Goal: Information Seeking & Learning: Learn about a topic

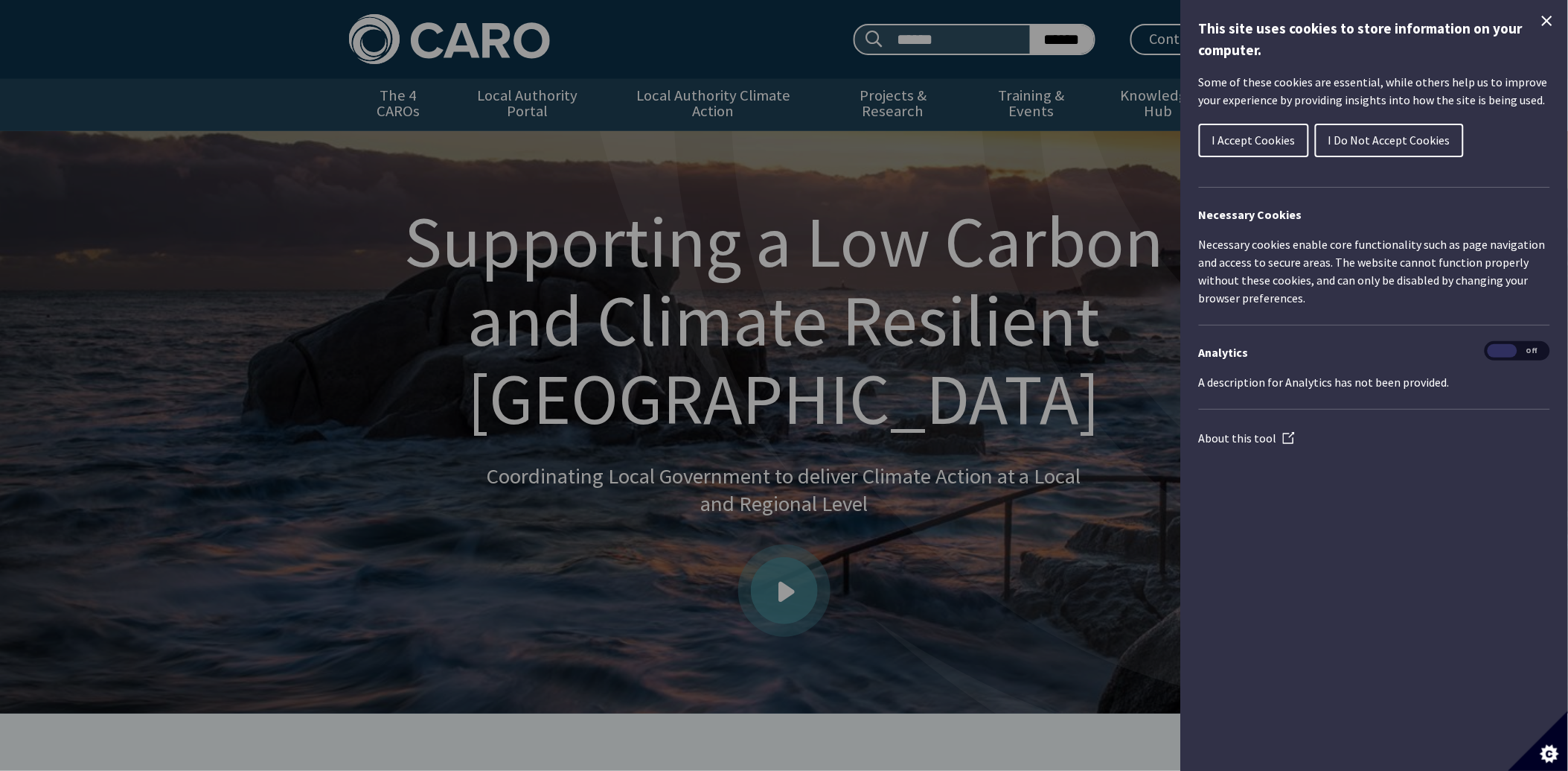
click at [1266, 143] on span "I Accept Cookies" at bounding box center [1254, 140] width 84 height 14
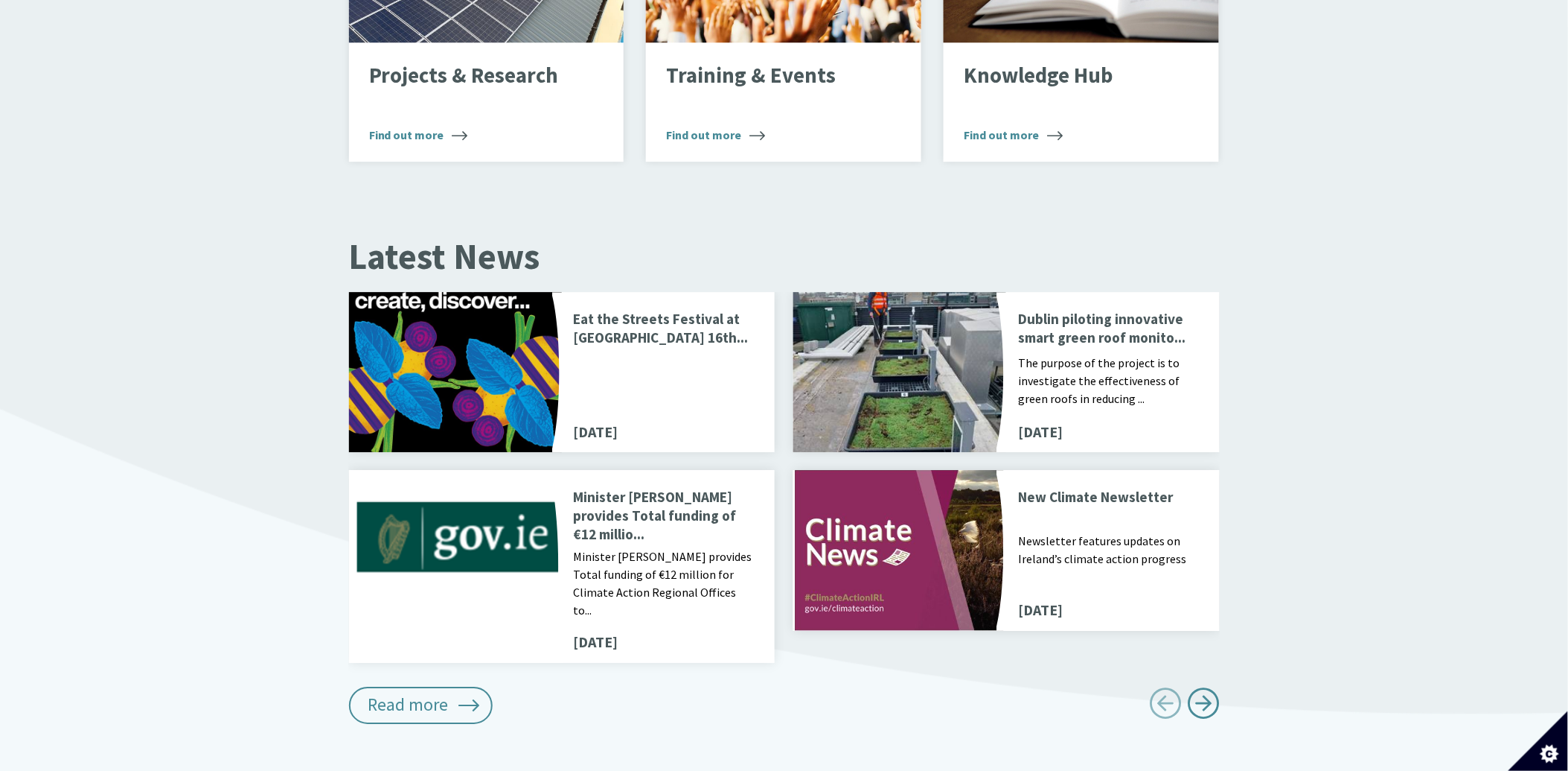
scroll to position [1824, 0]
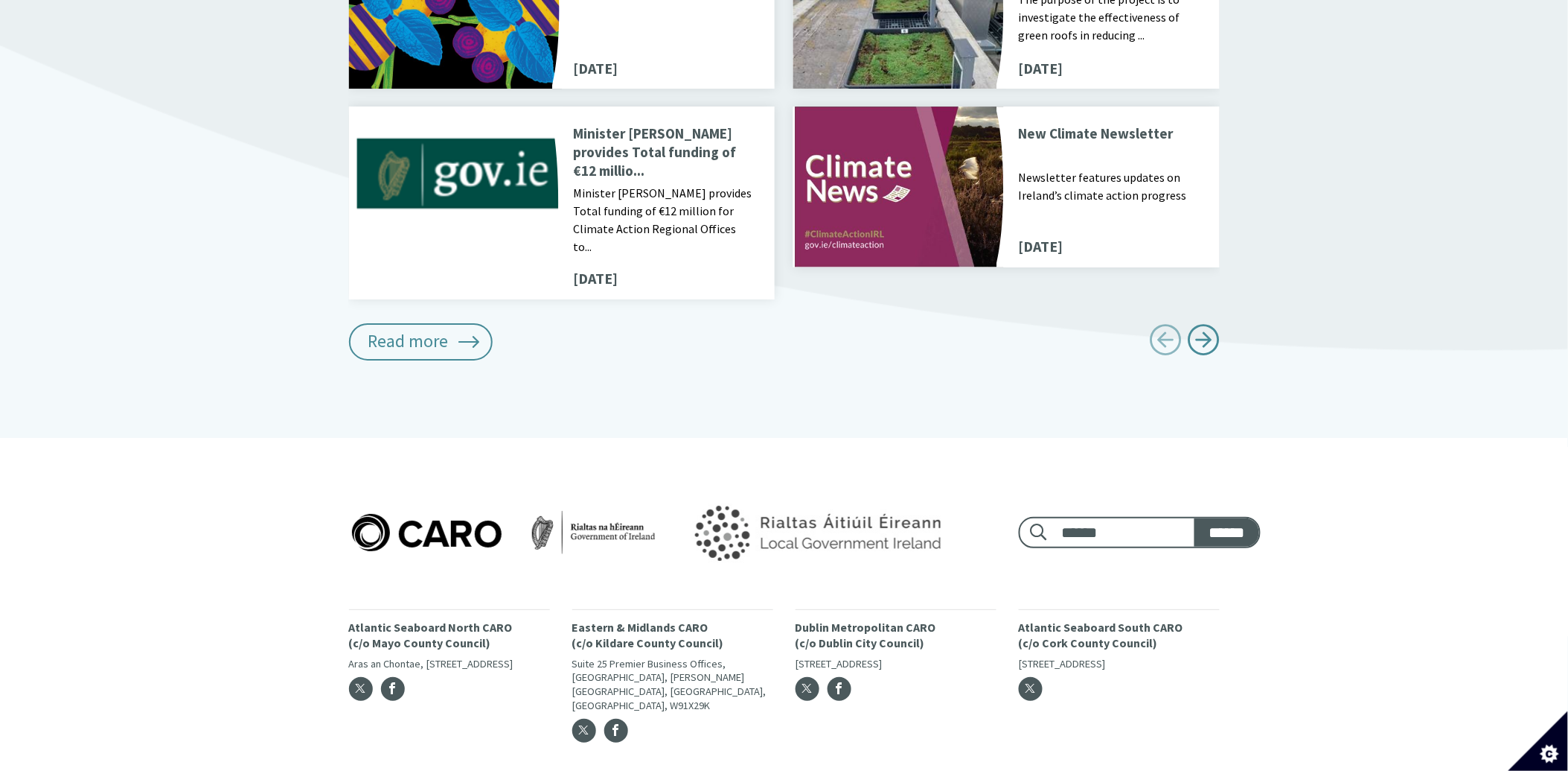
click at [726, 489] on img at bounding box center [815, 532] width 309 height 93
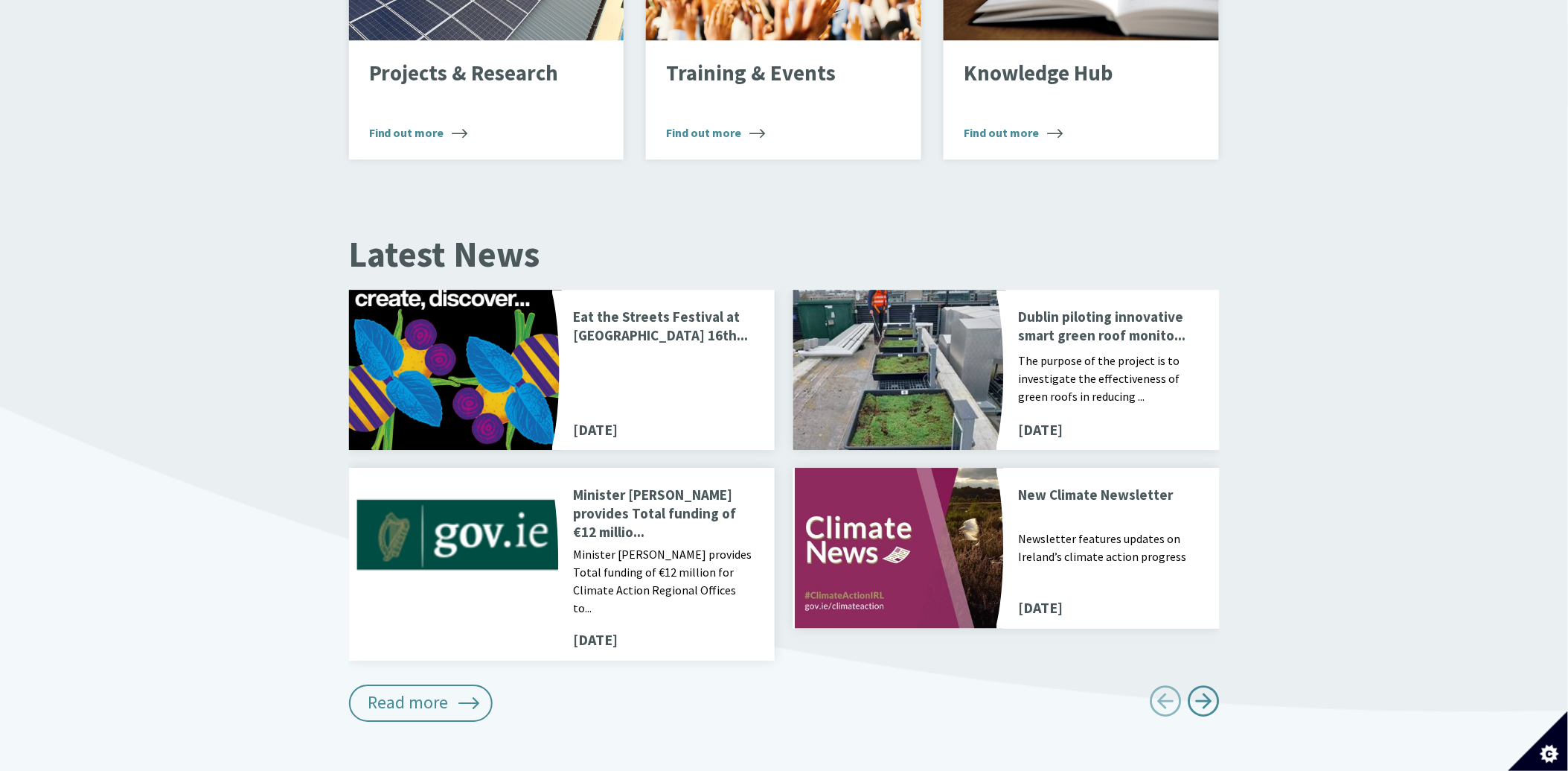
scroll to position [1493, 0]
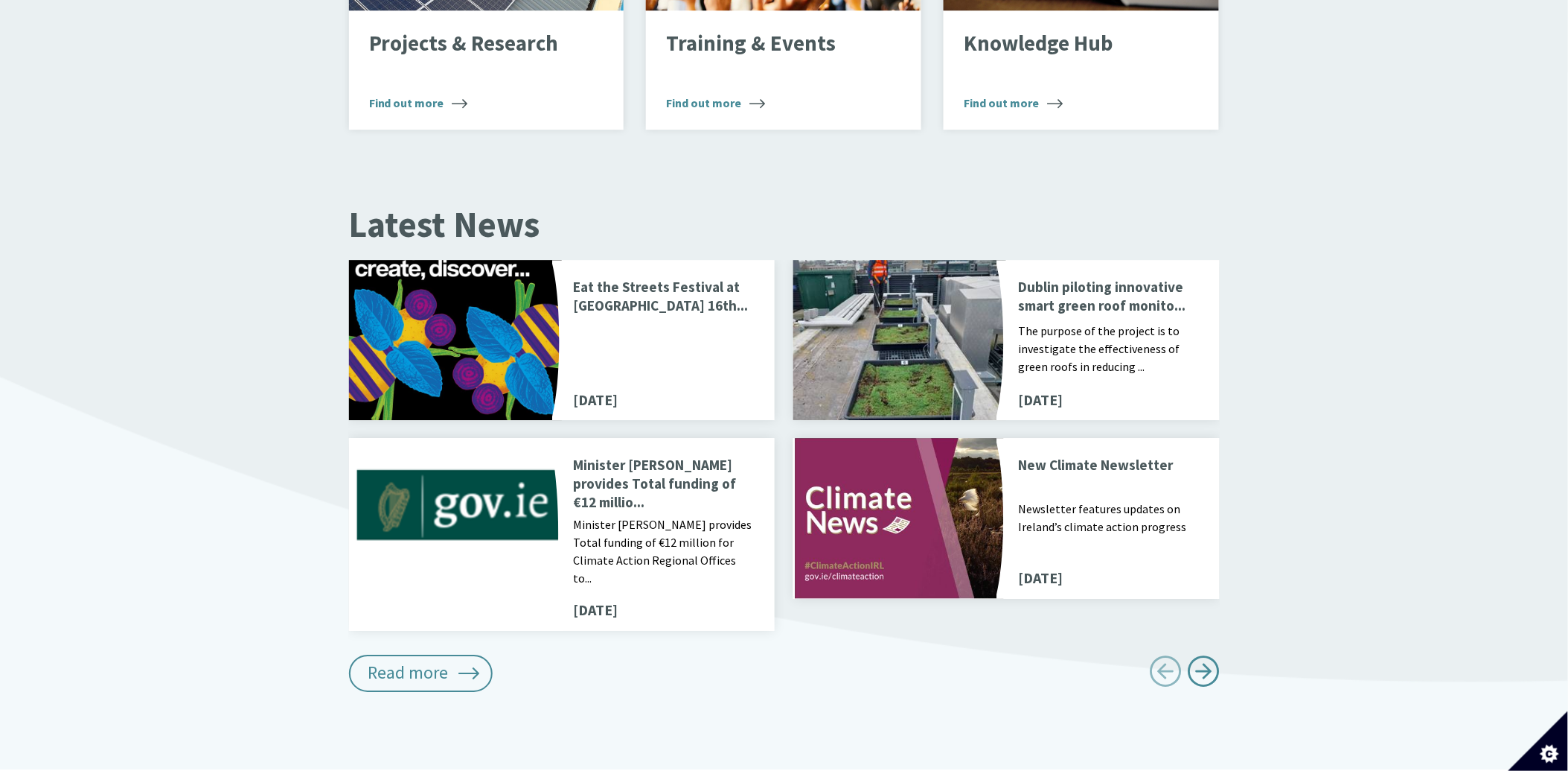
click at [1089, 278] on p "Dublin piloting innovative smart green roof monito..." at bounding box center [1110, 298] width 183 height 40
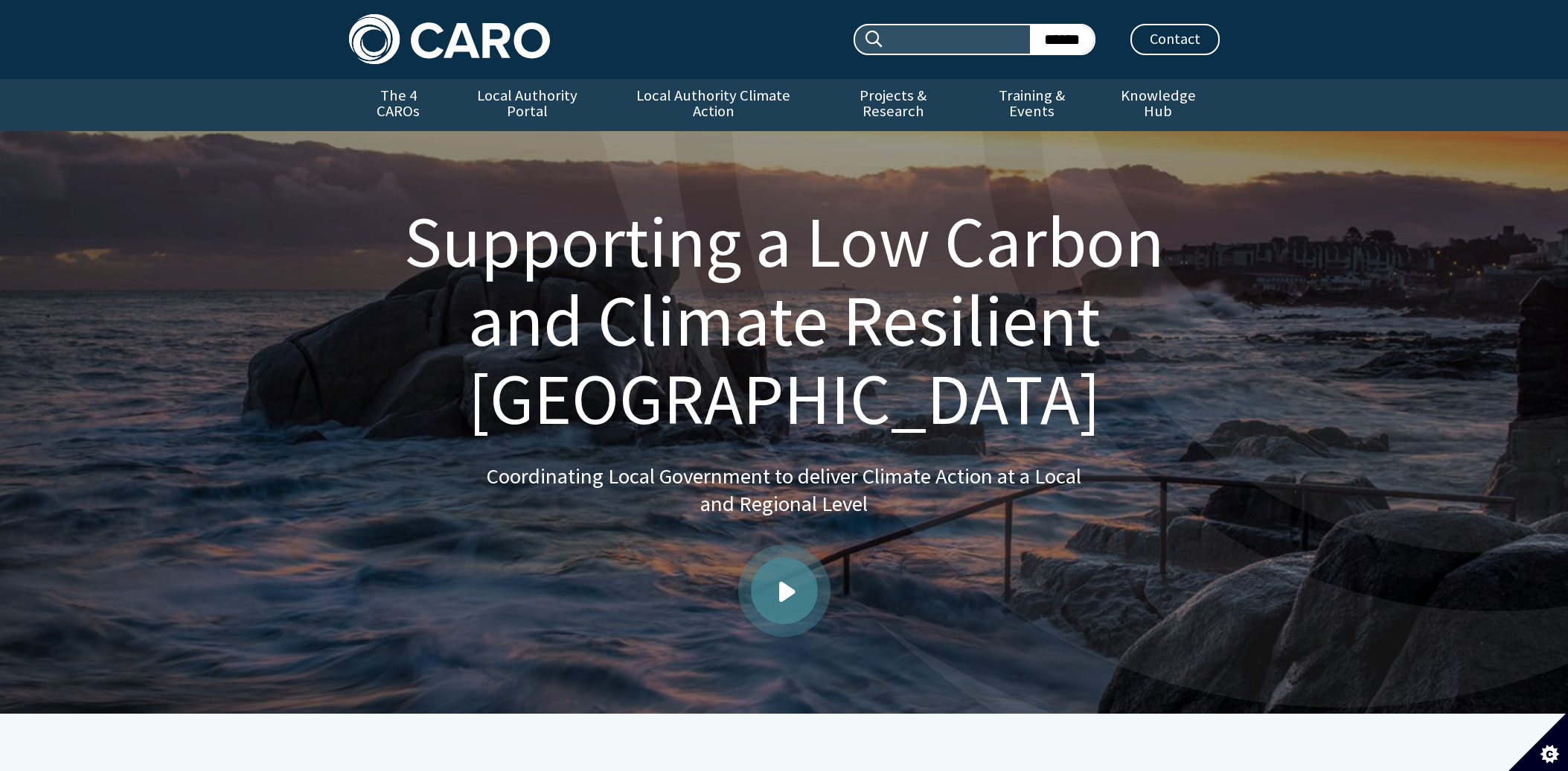
scroll to position [1493, 0]
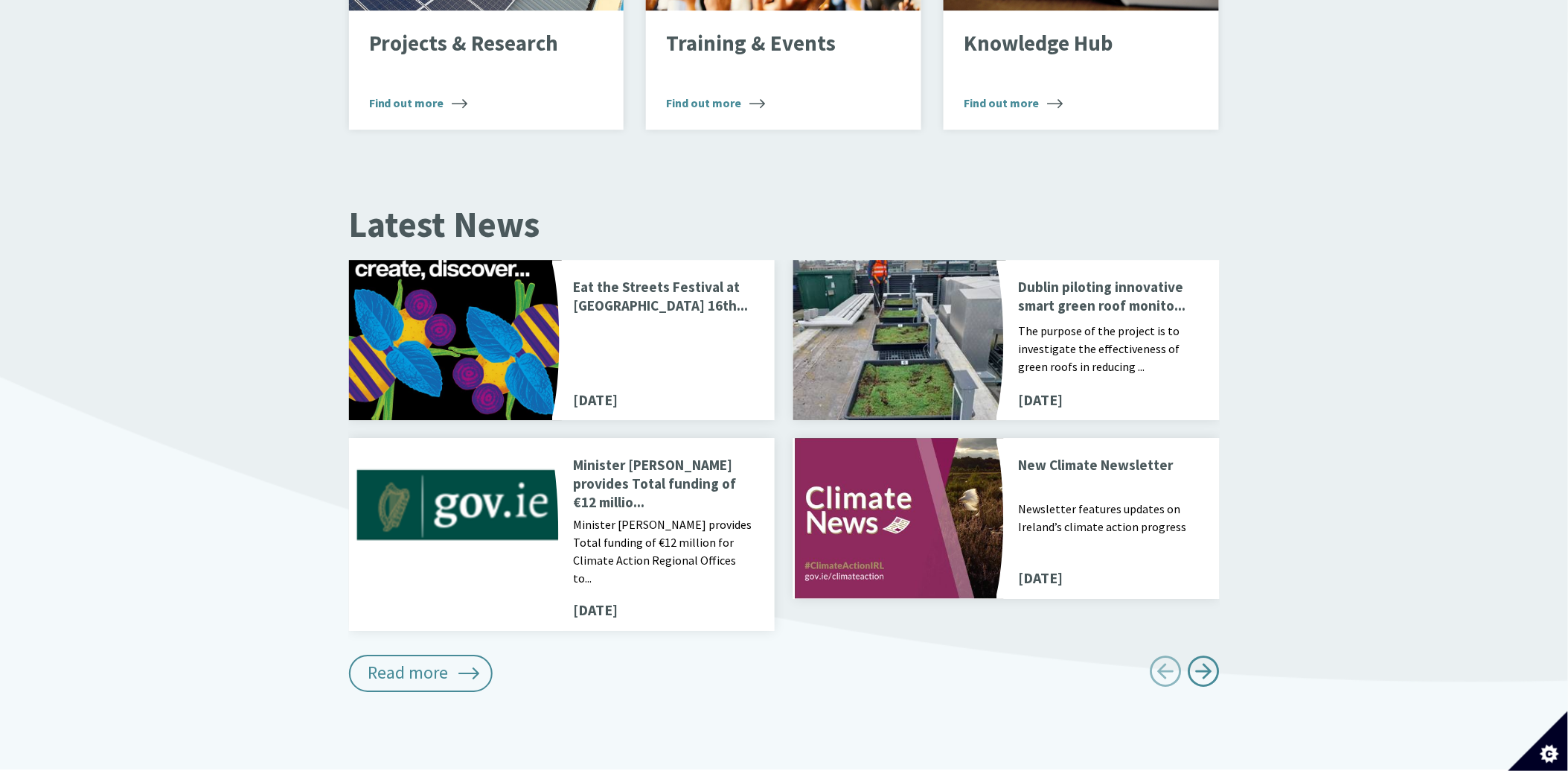
click at [1078, 278] on p "Dublin piloting innovative smart green roof monito..." at bounding box center [1110, 298] width 183 height 40
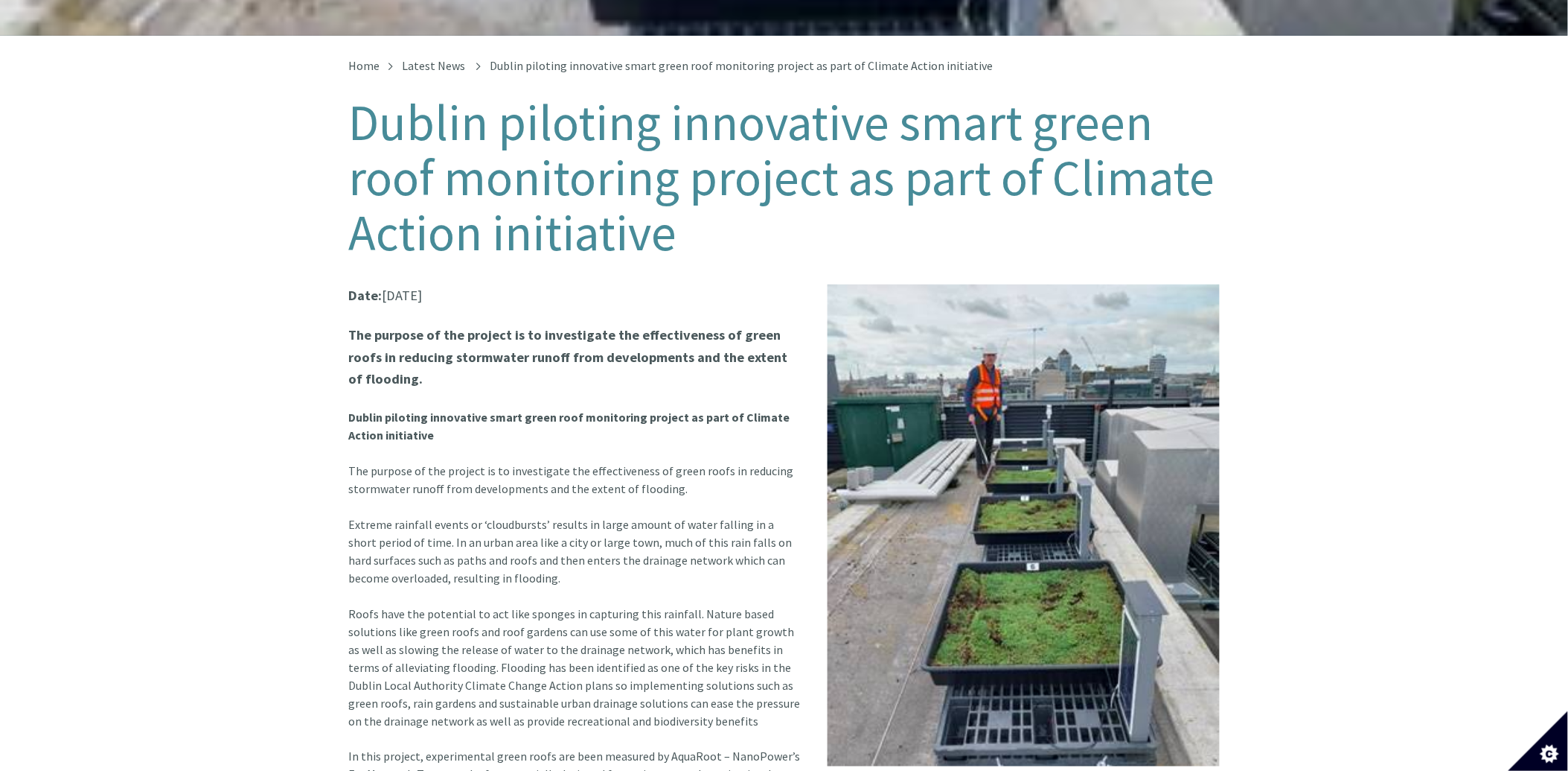
scroll to position [413, 0]
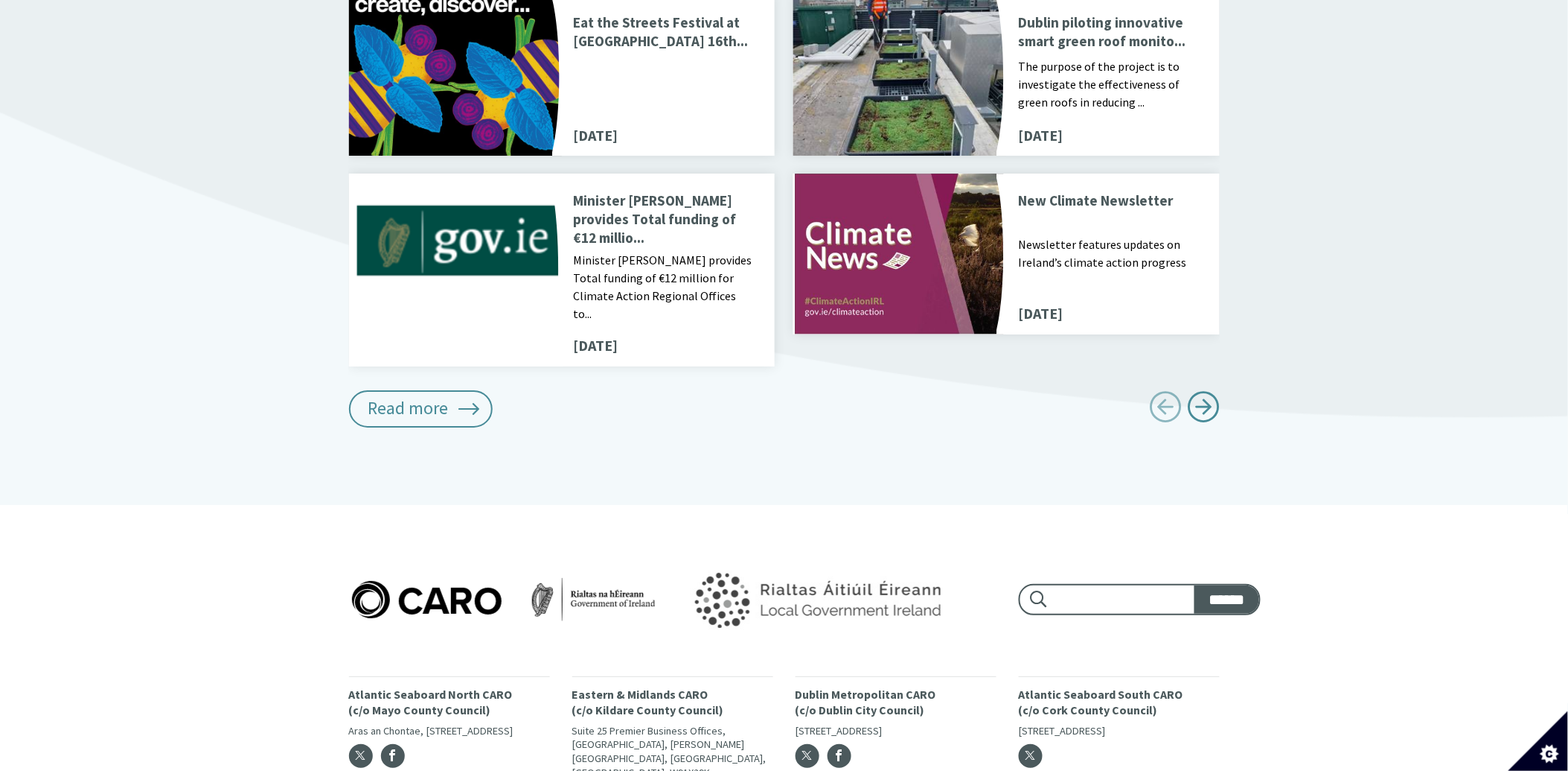
scroll to position [1824, 0]
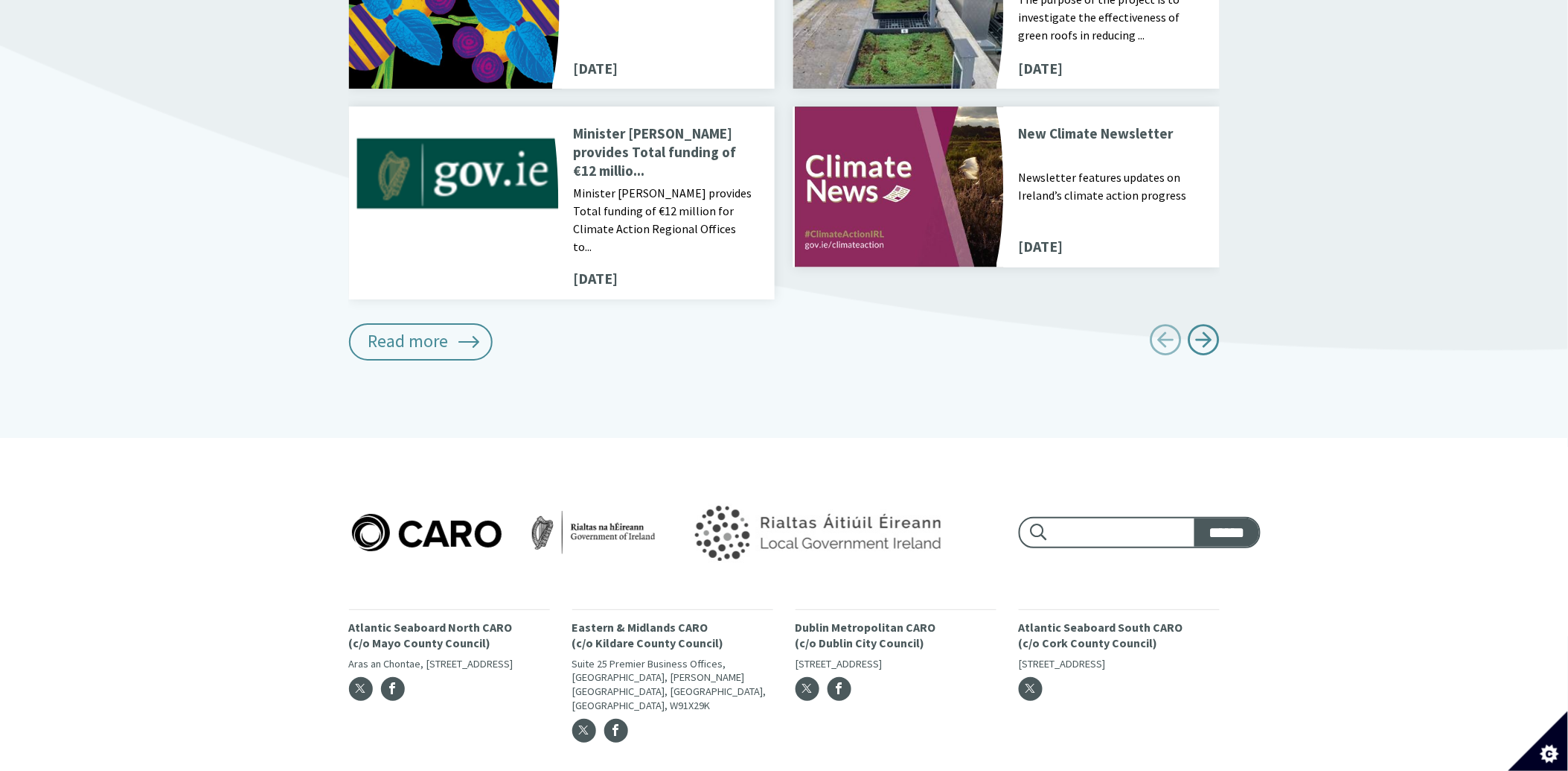
click at [1066, 124] on p "New Climate Newsletter" at bounding box center [1110, 145] width 183 height 40
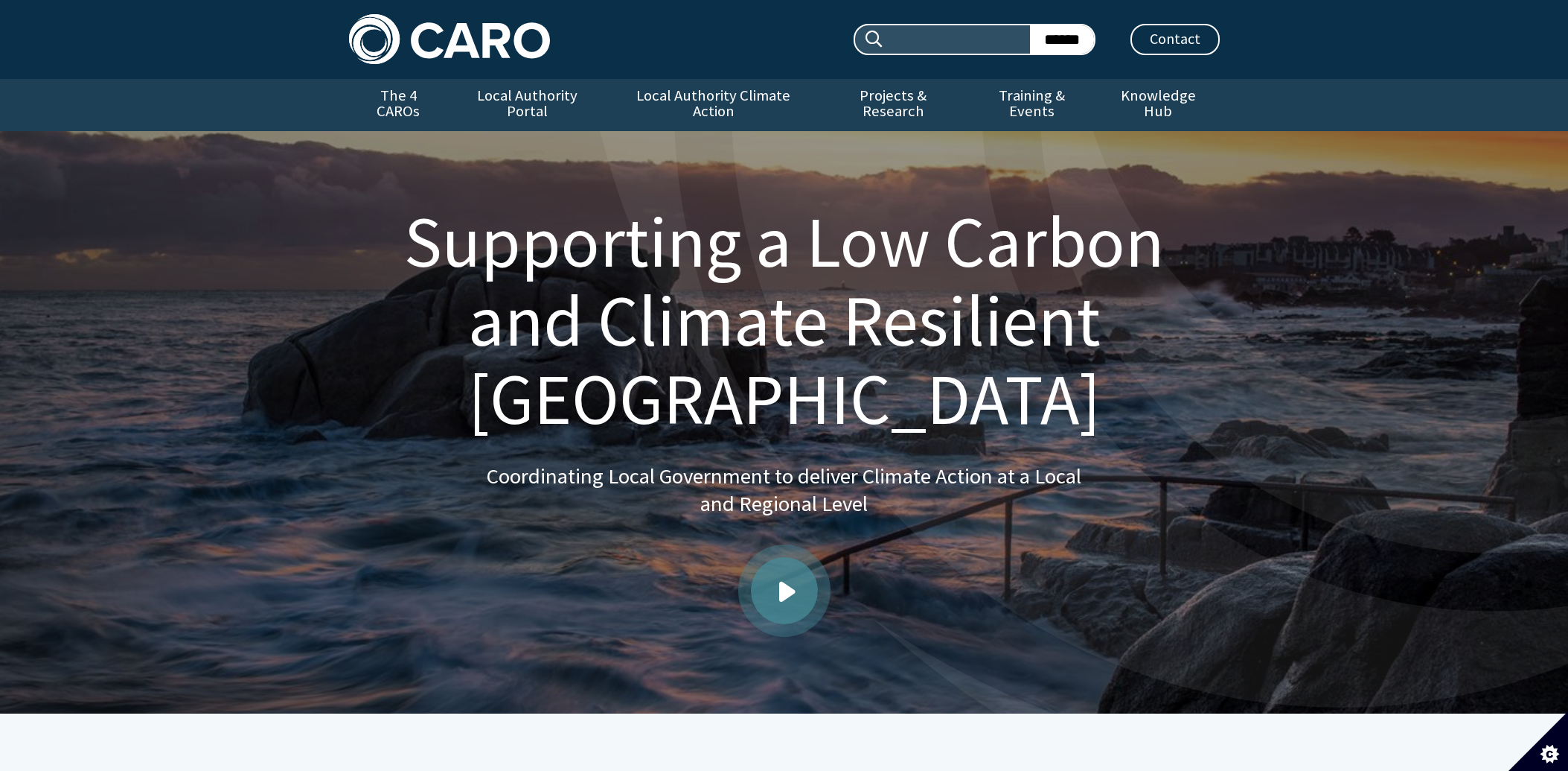
scroll to position [1824, 0]
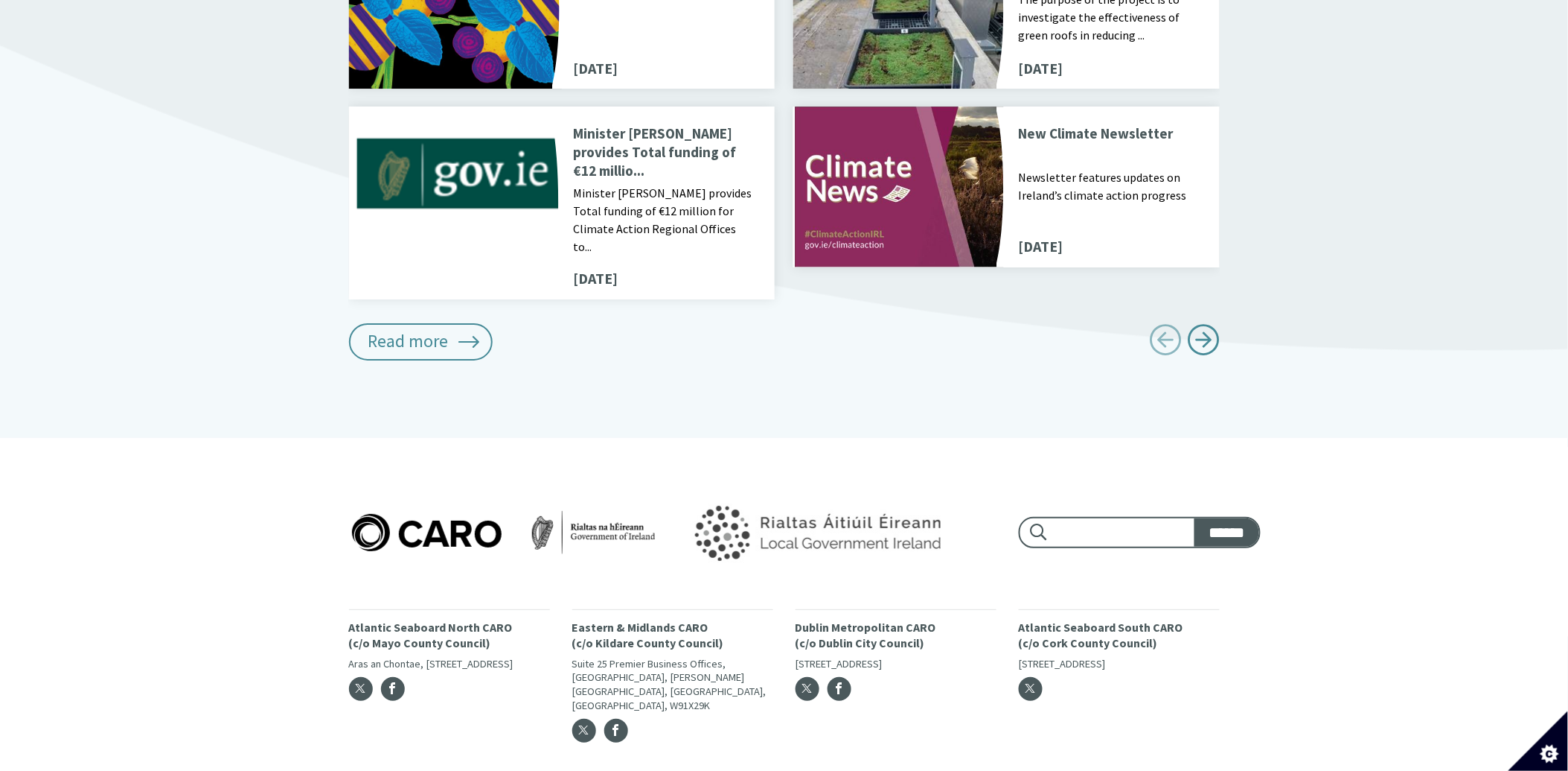
click at [663, 128] on p "Minister [PERSON_NAME] provides Total funding of €12 millio..." at bounding box center [666, 152] width 183 height 56
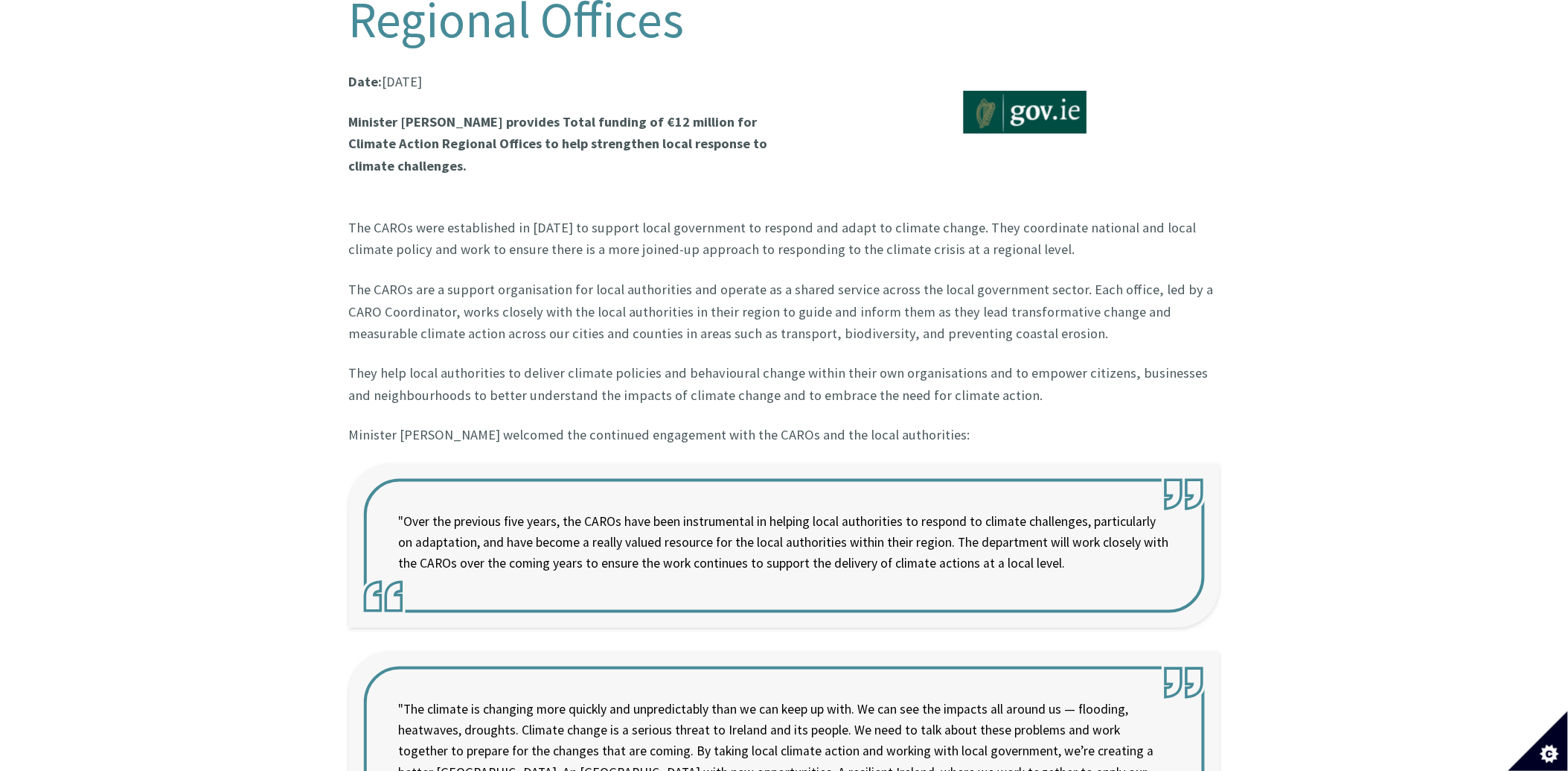
scroll to position [578, 0]
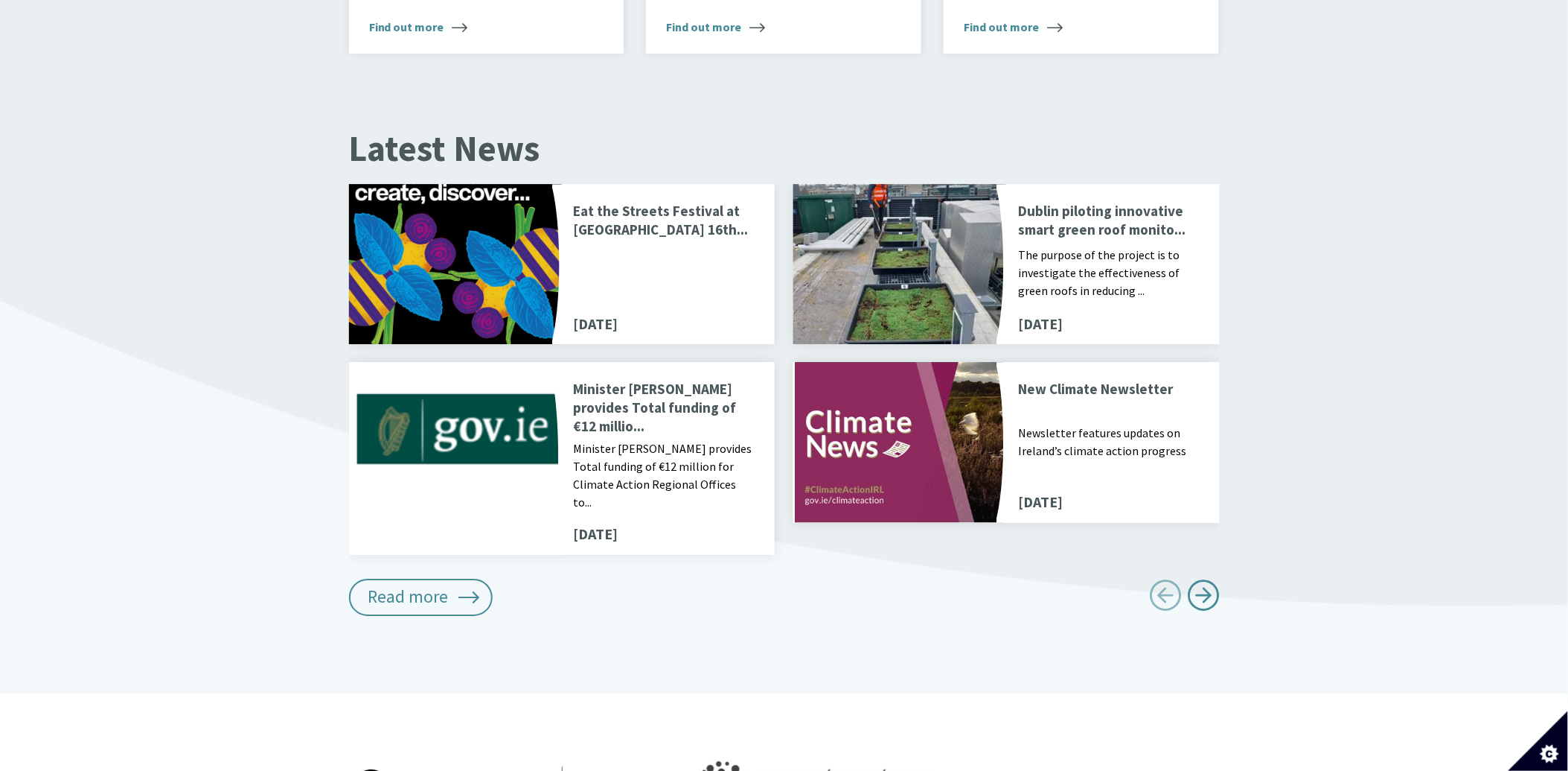
scroll to position [1576, 0]
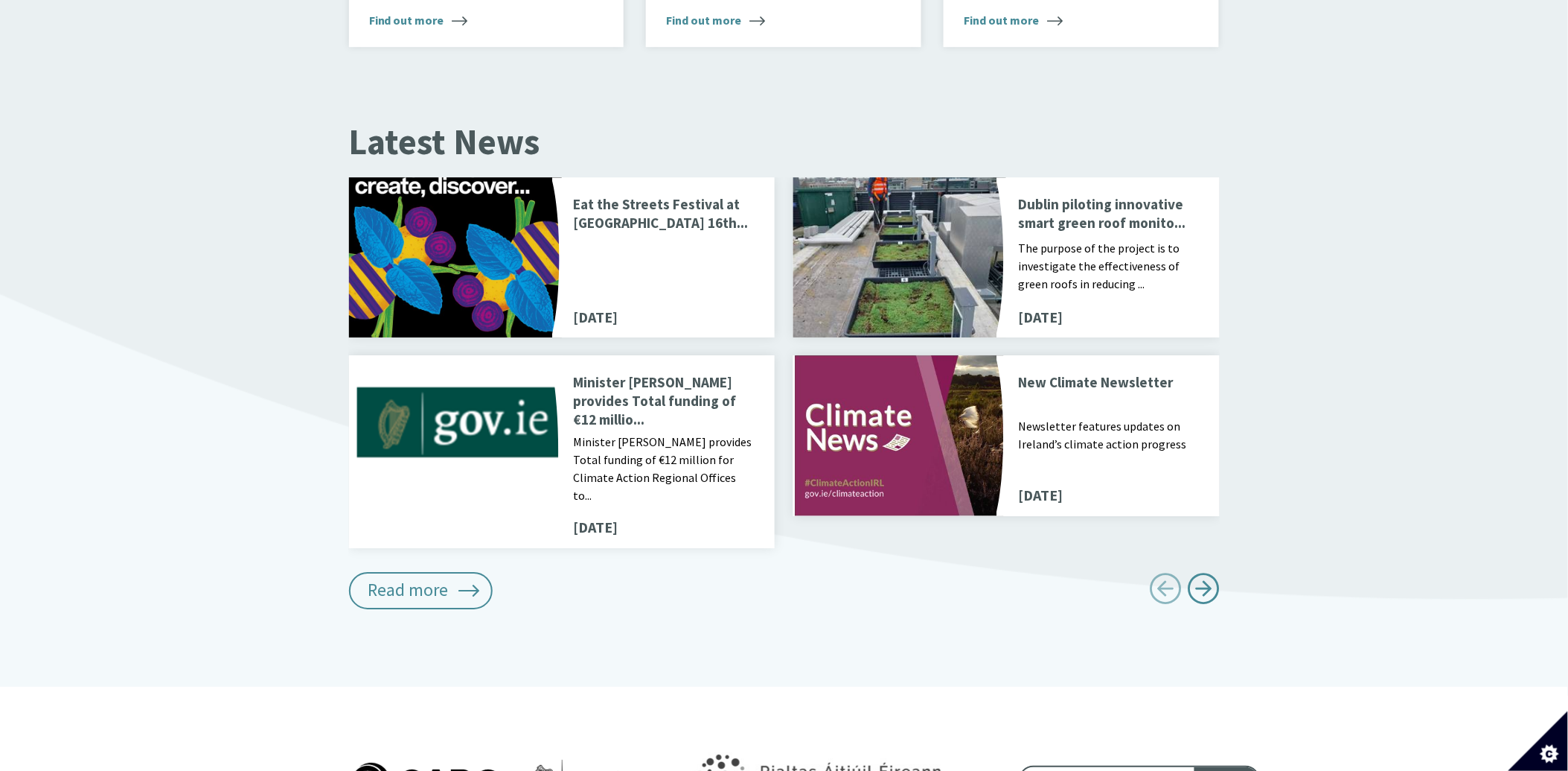
click at [1215, 572] on div "Button next" at bounding box center [1203, 588] width 32 height 32
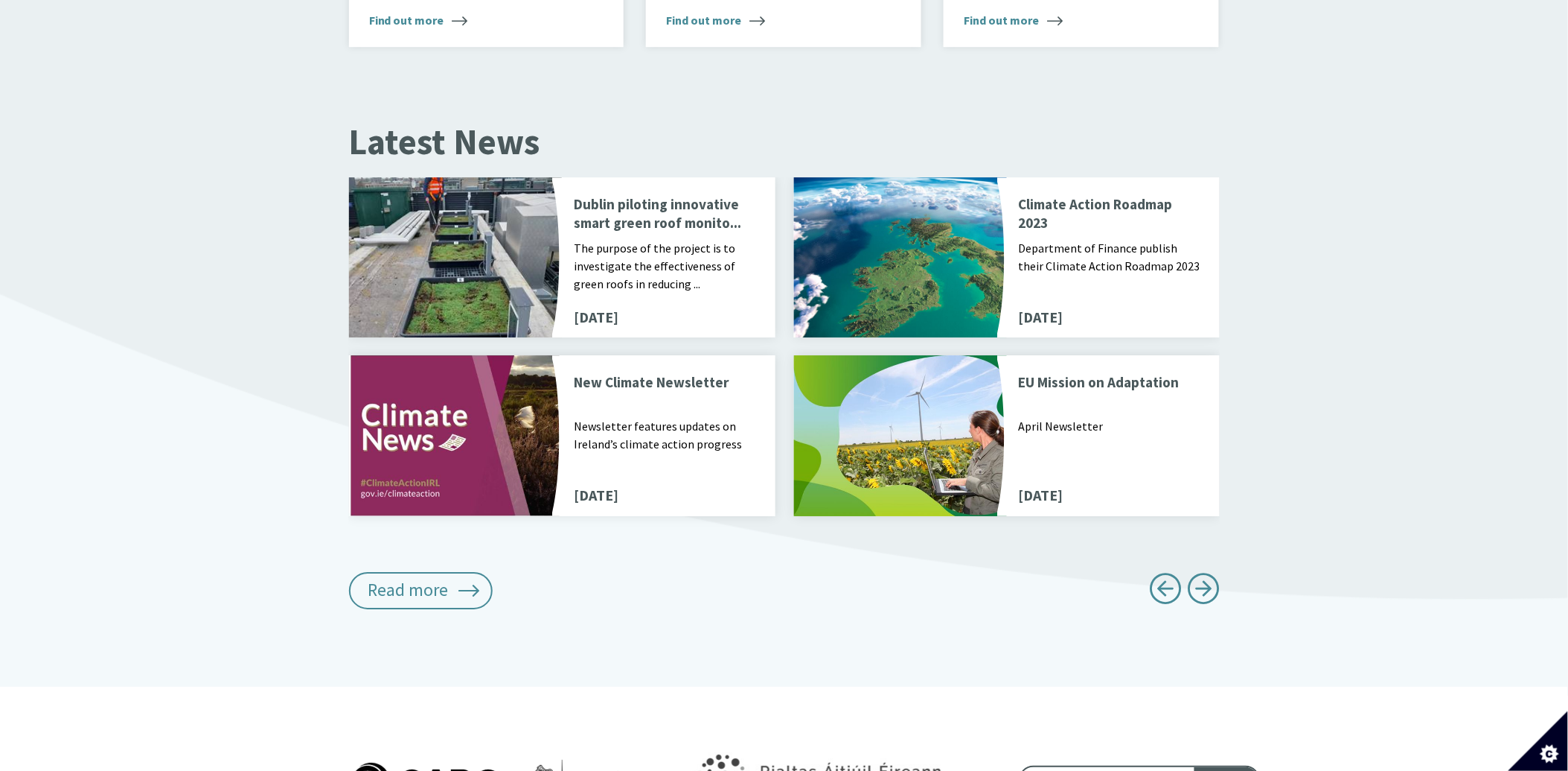
click at [1075, 373] on p "EU Mission on Adaptation" at bounding box center [1111, 393] width 183 height 40
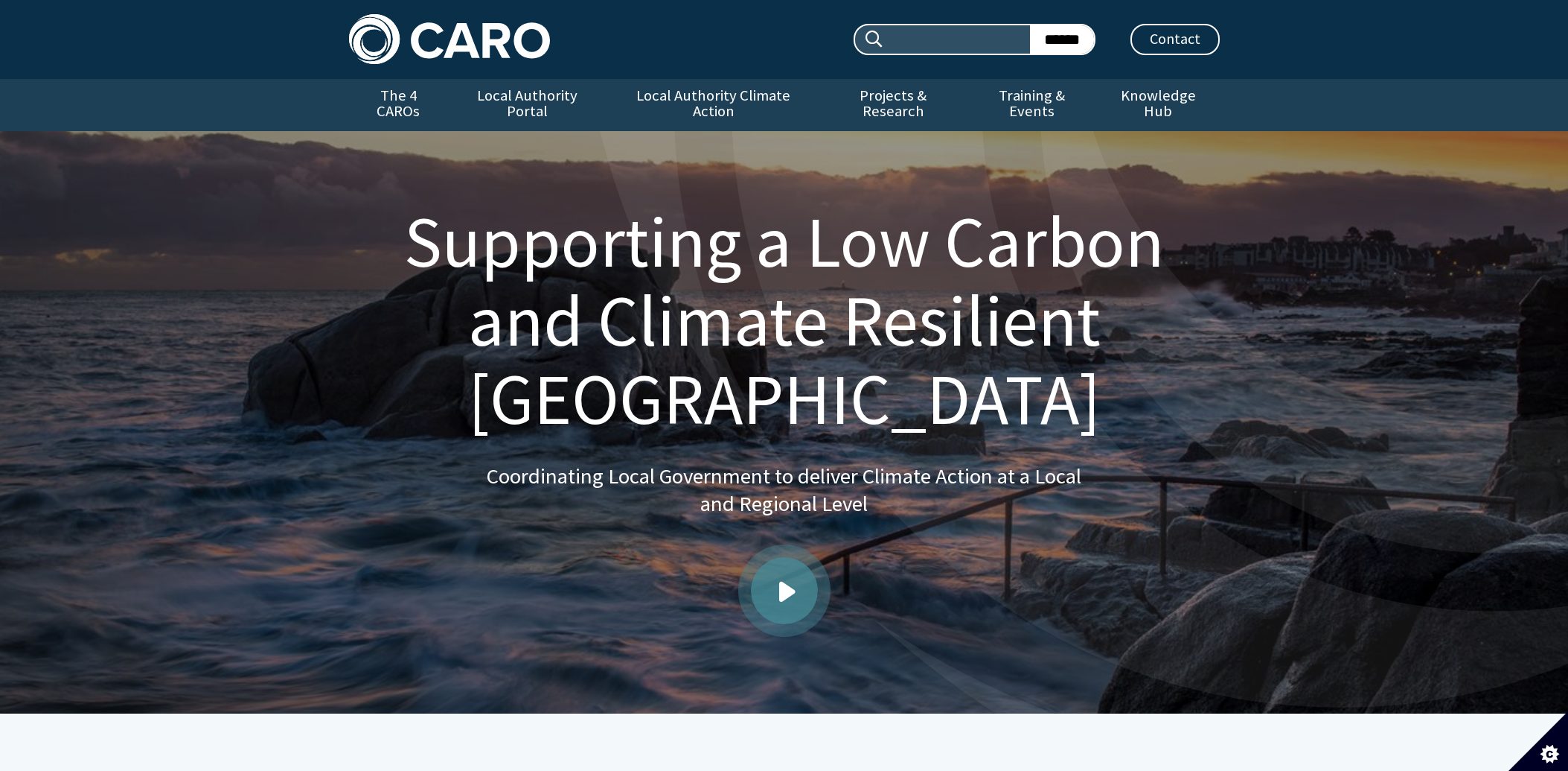
scroll to position [1547, 0]
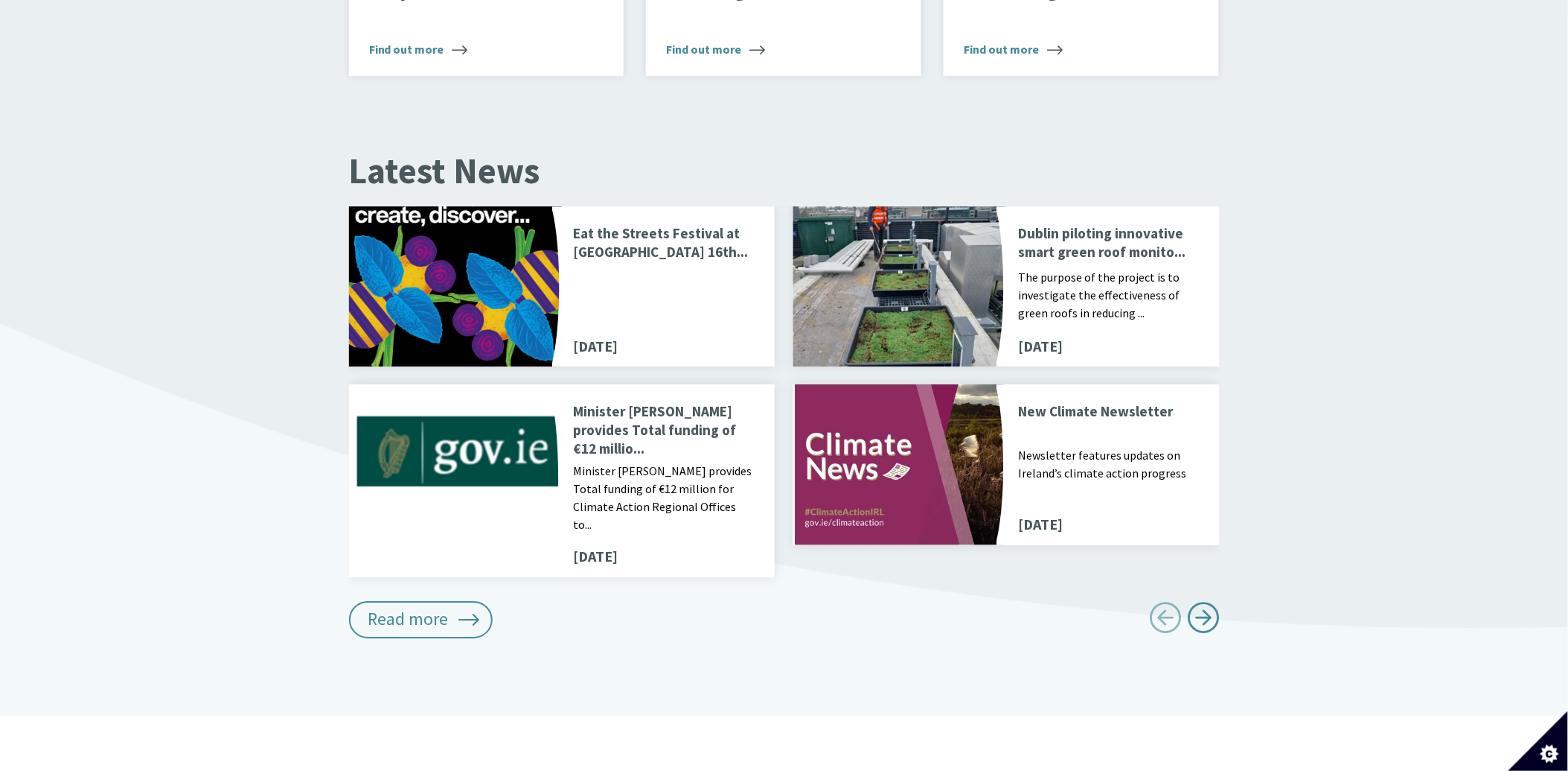
click at [623, 206] on div "Eat the Streets Festival at [GEOGRAPHIC_DATA] 16th... [DATE]" at bounding box center [667, 286] width 213 height 161
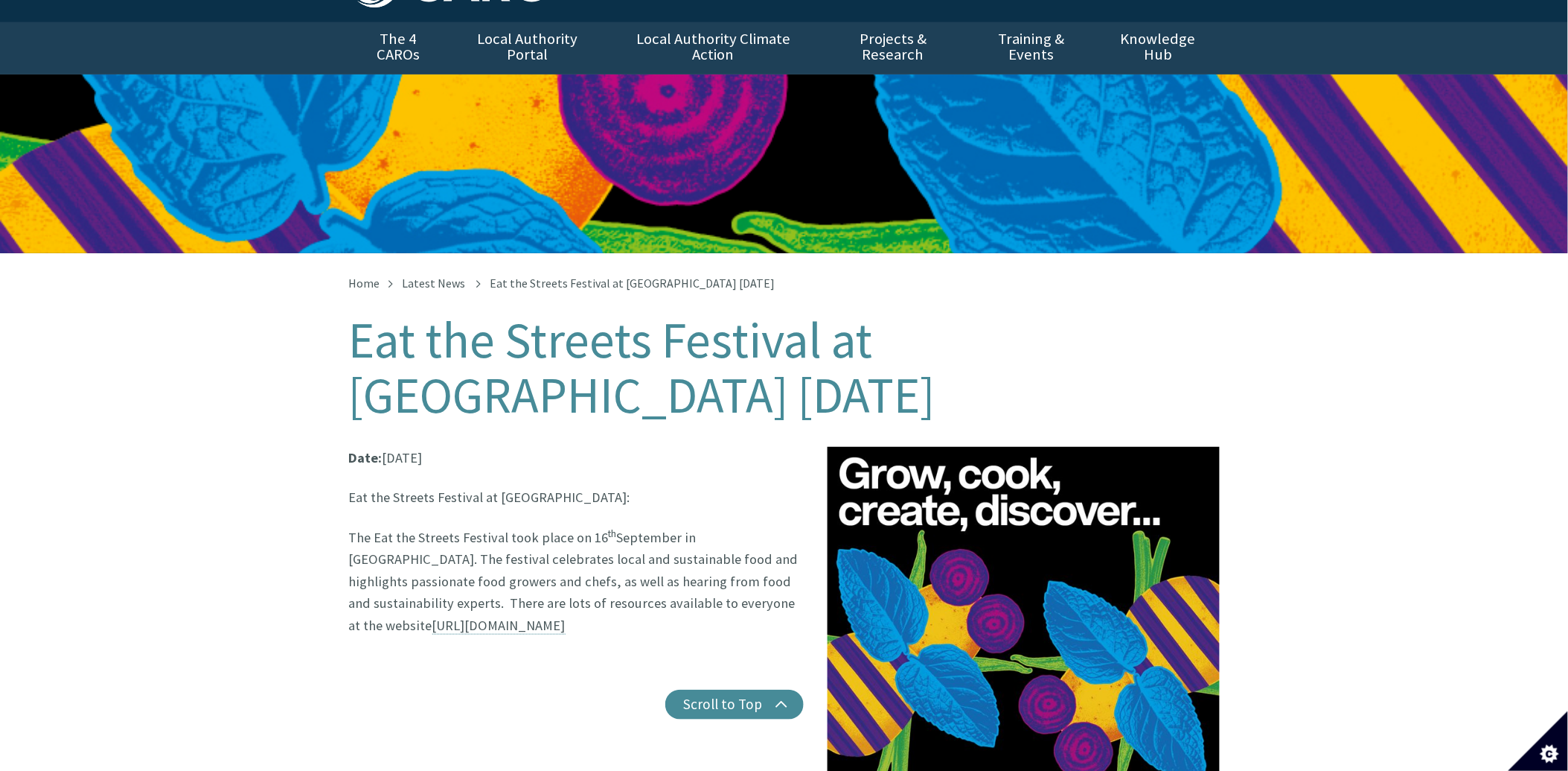
scroll to position [47, 0]
